Goal: Browse casually: Explore the website without a specific task or goal

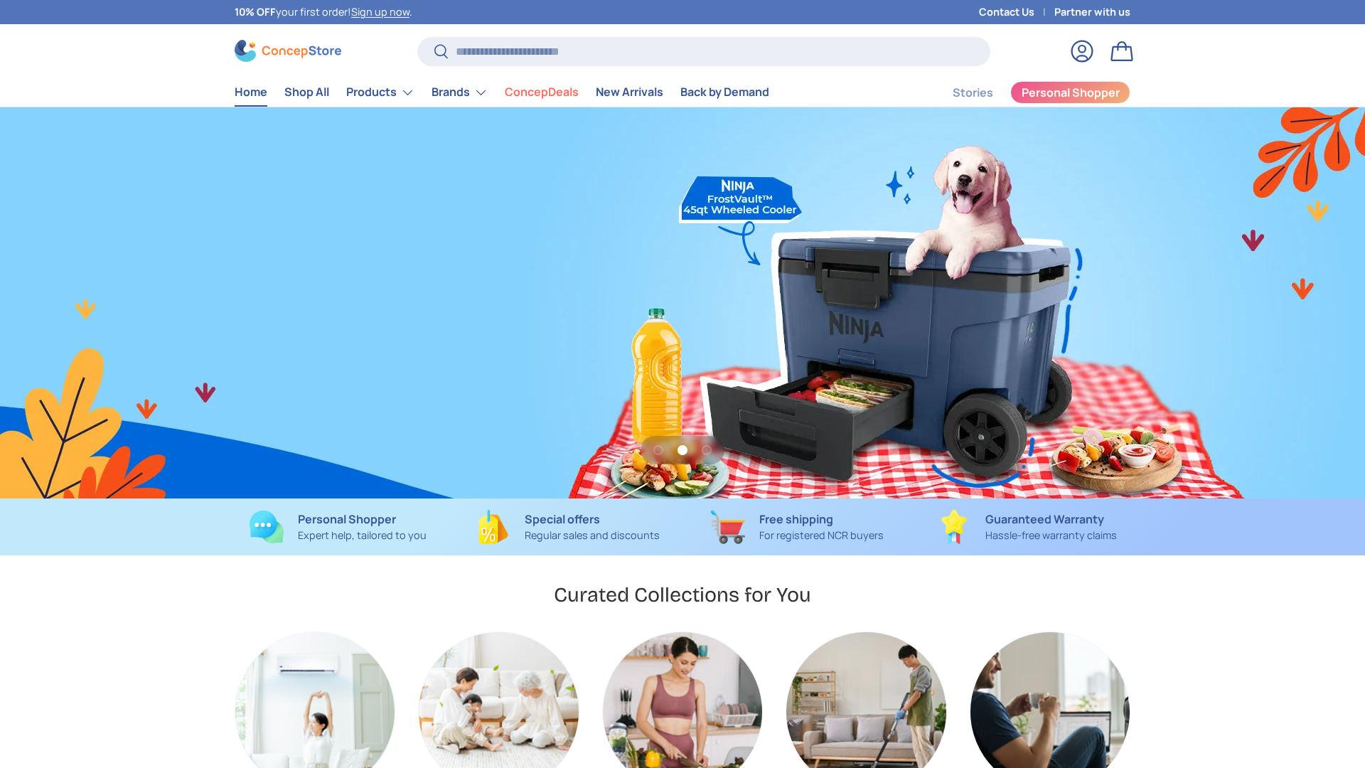
scroll to position [0, 1365]
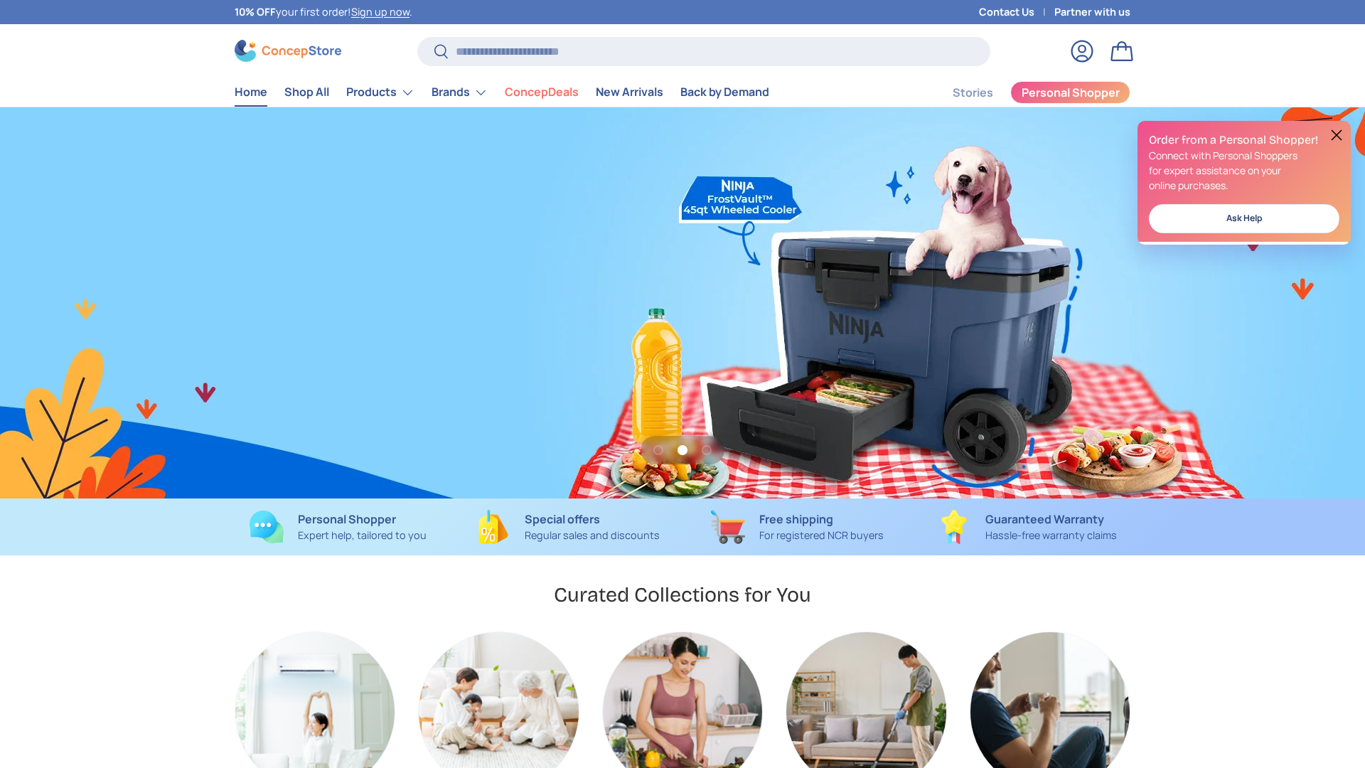
scroll to position [0, 1365]
